Goal: Information Seeking & Learning: Understand process/instructions

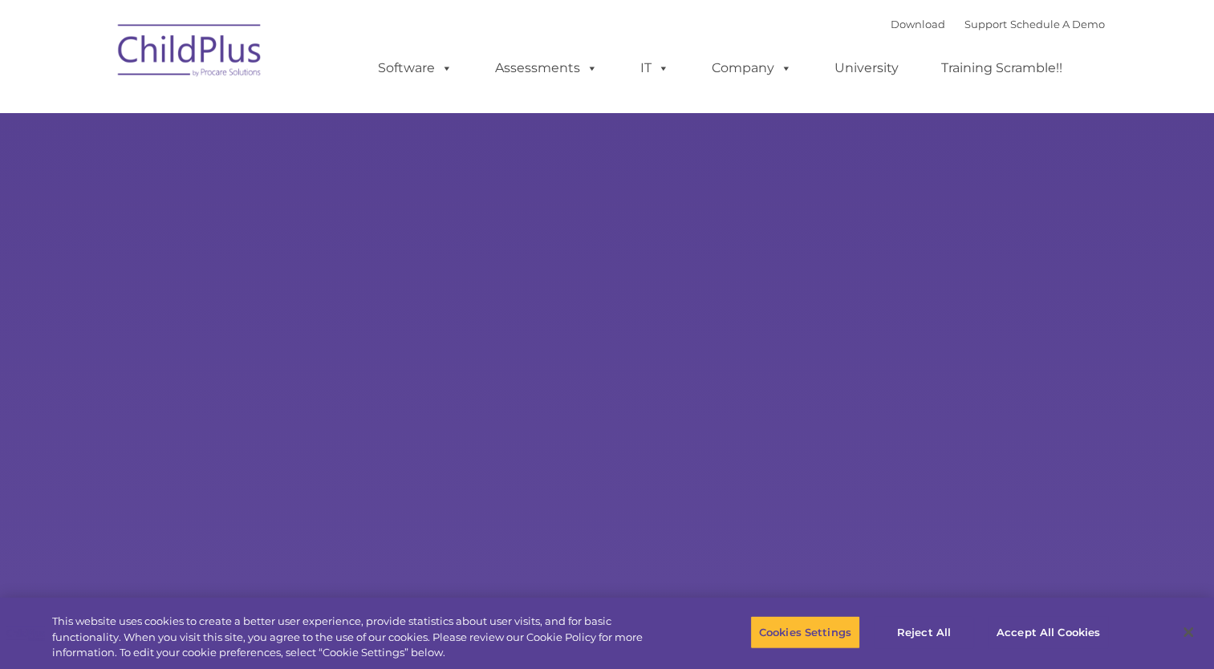
select select "MEDIUM"
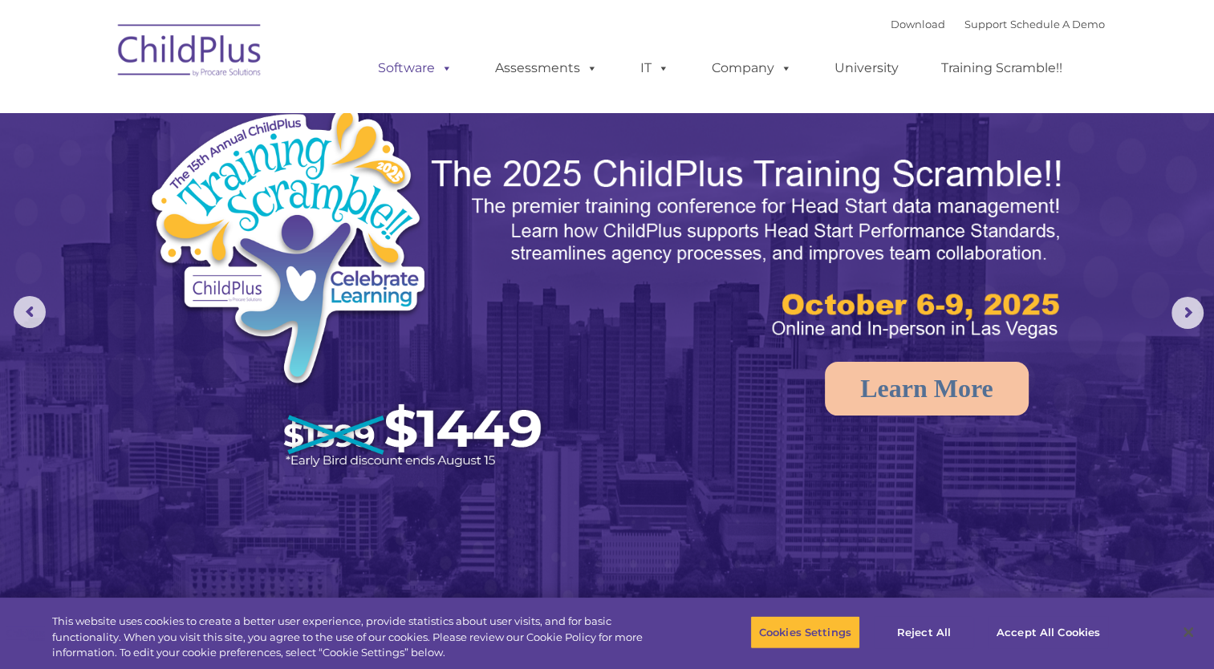
click at [428, 74] on link "Software" at bounding box center [415, 68] width 107 height 32
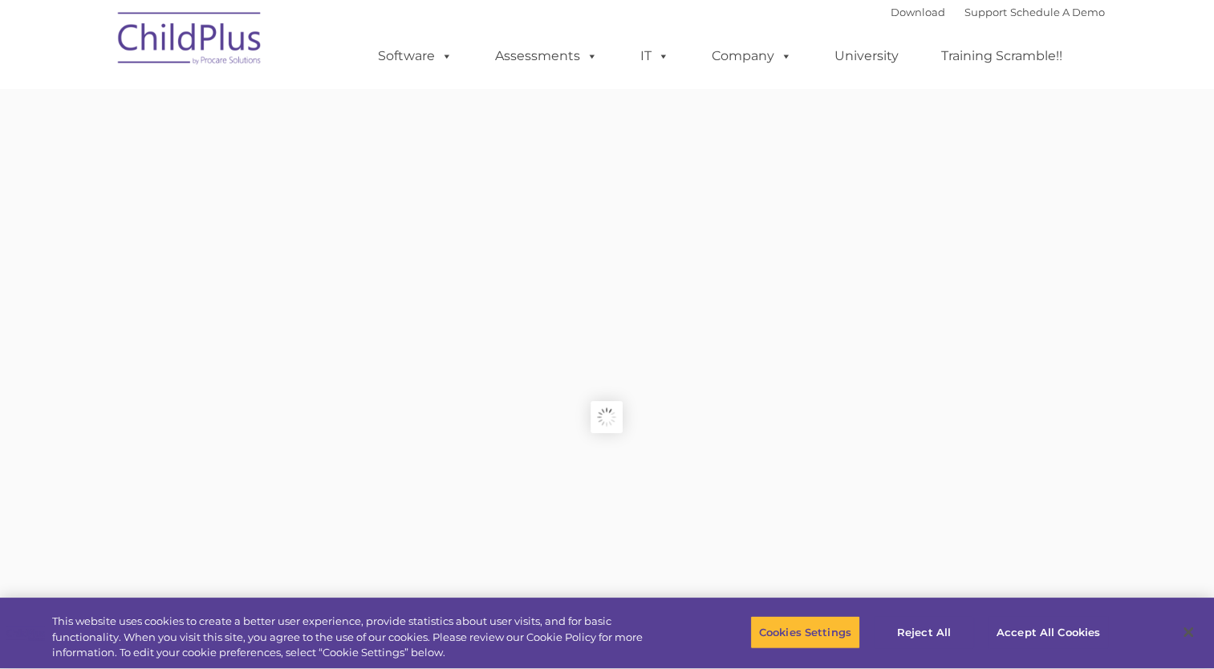
type input ""
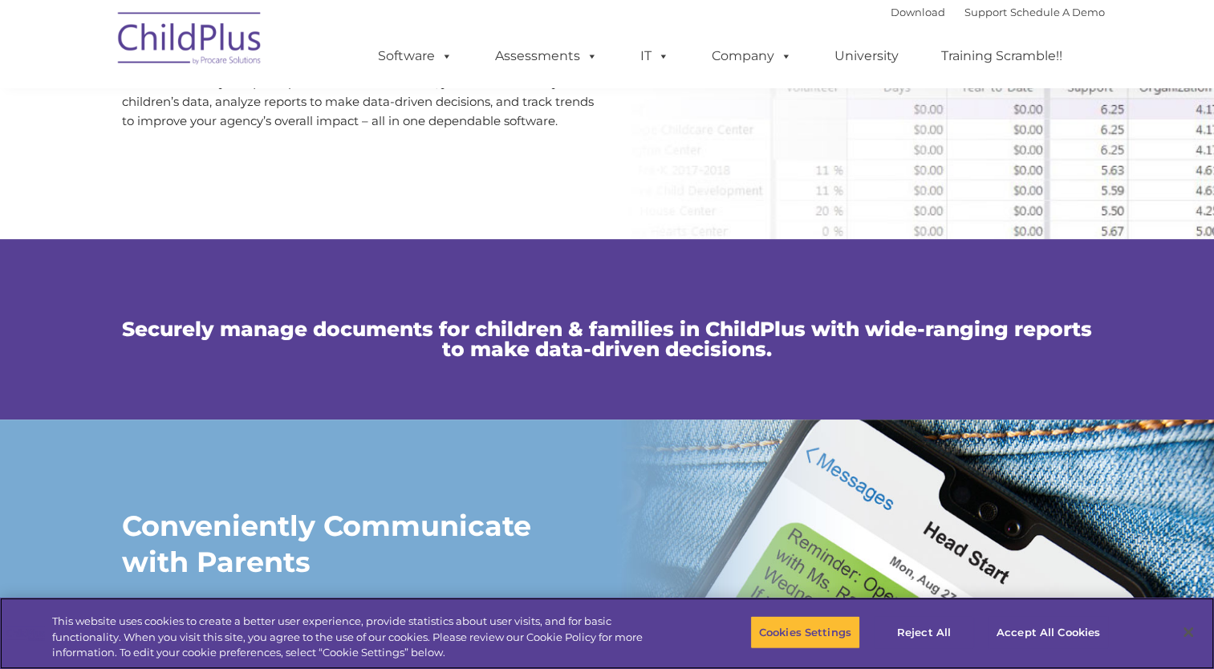
scroll to position [873, 0]
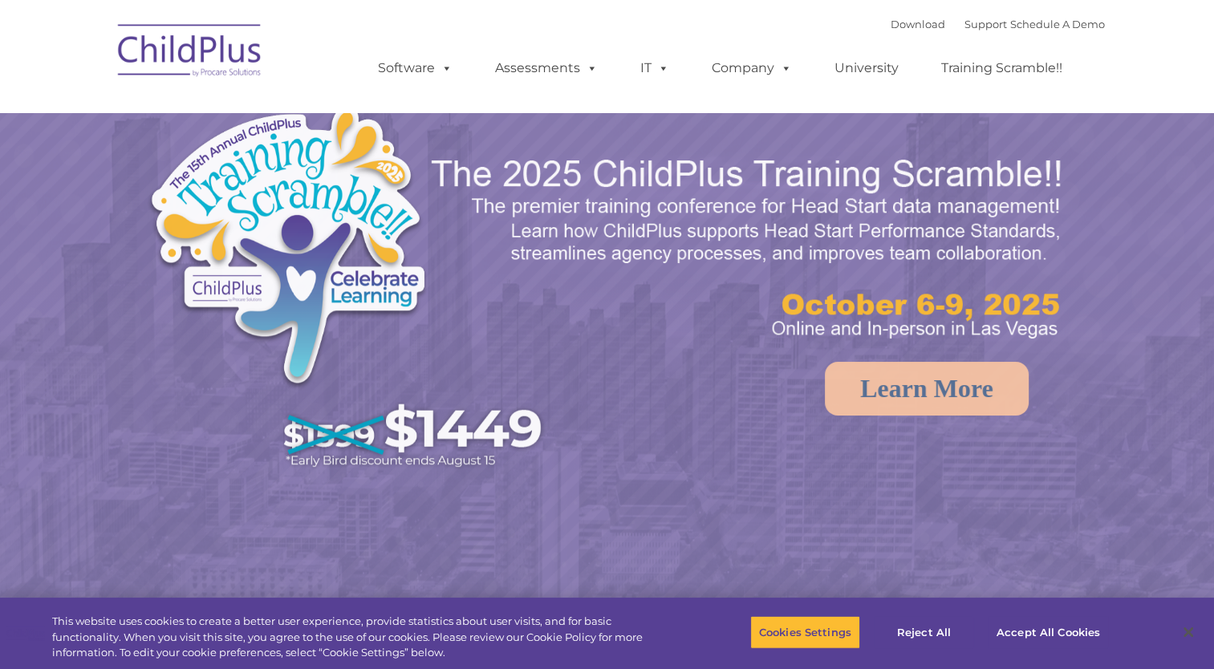
select select "MEDIUM"
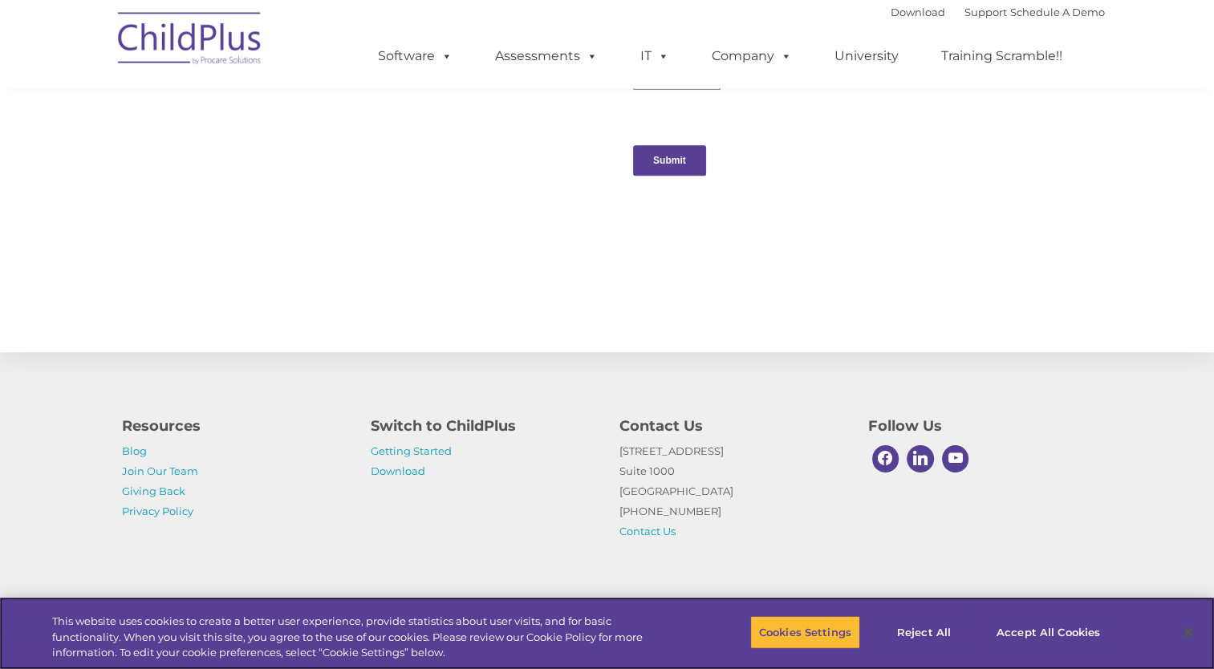
scroll to position [1693, 0]
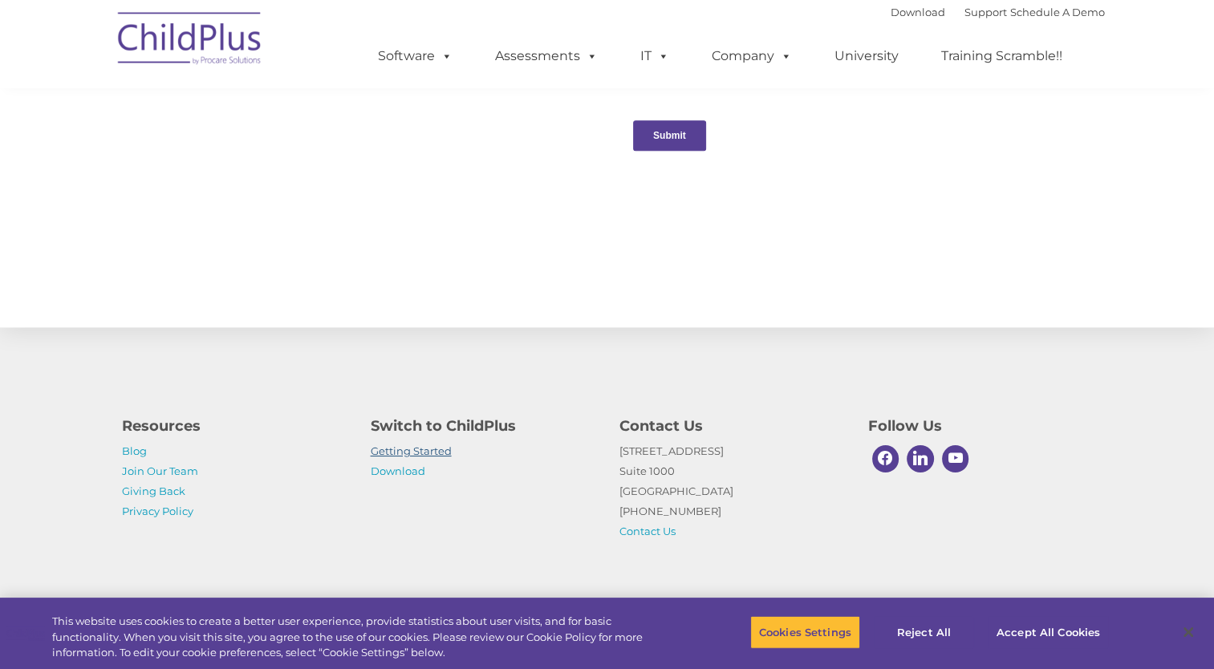
click at [438, 457] on link "Getting Started" at bounding box center [411, 451] width 81 height 13
